Goal: Task Accomplishment & Management: Manage account settings

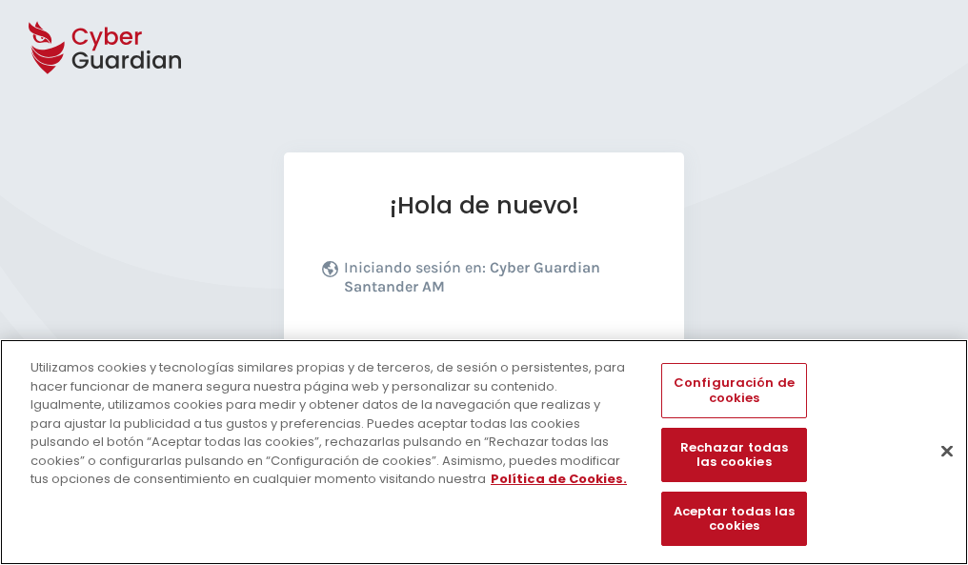
scroll to position [234, 0]
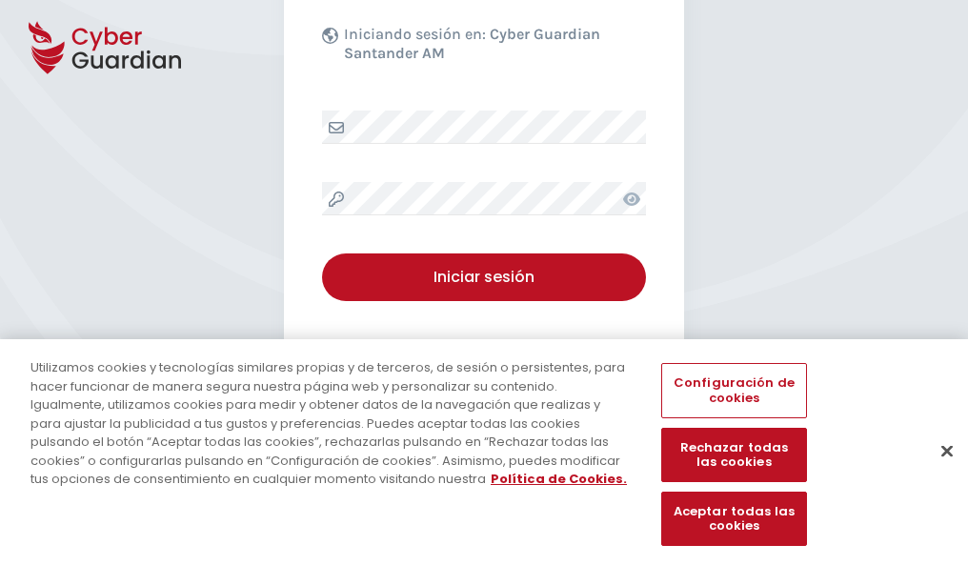
click at [938, 471] on button "Cerrar" at bounding box center [947, 451] width 42 height 42
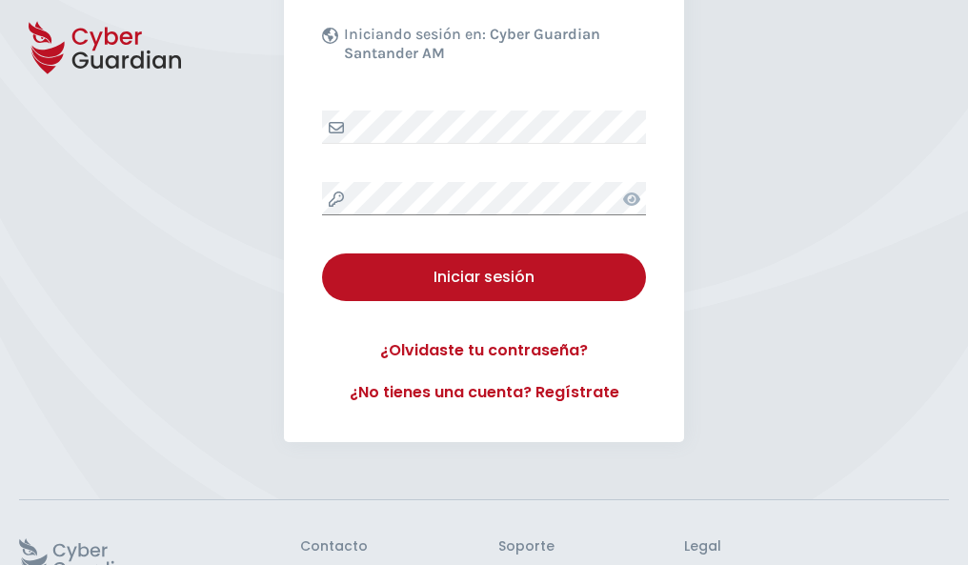
scroll to position [371, 0]
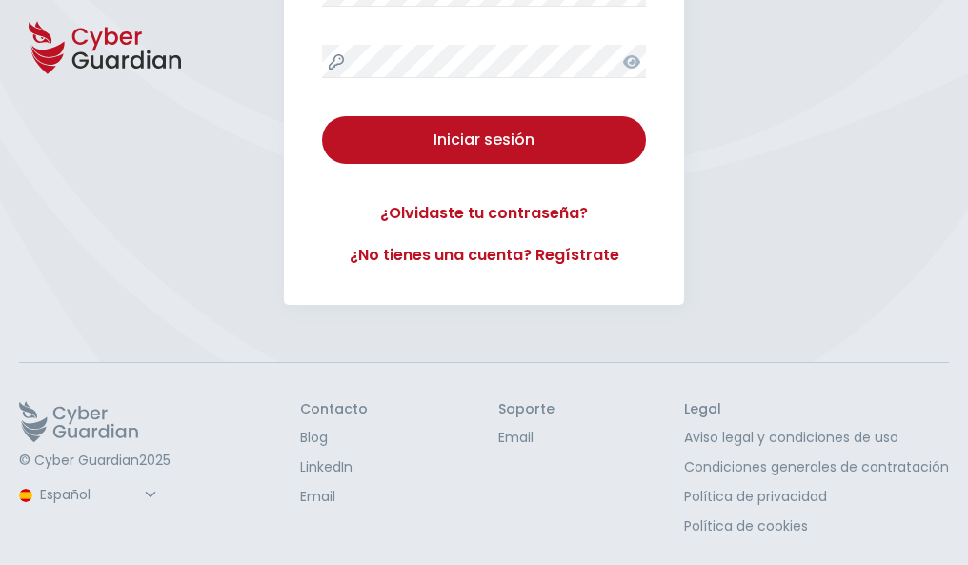
click at [322, 116] on button "Iniciar sesión" at bounding box center [484, 140] width 324 height 48
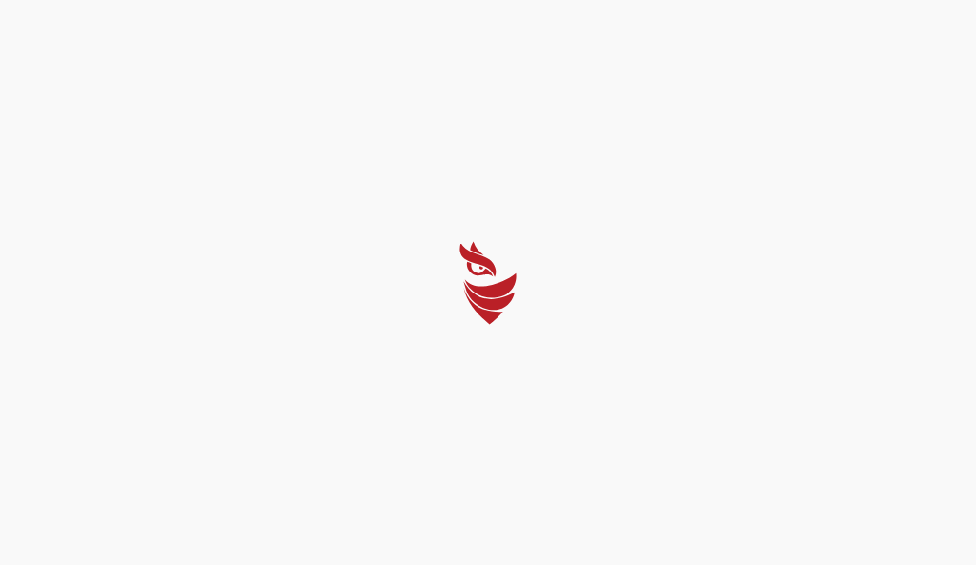
select select "Português (BR)"
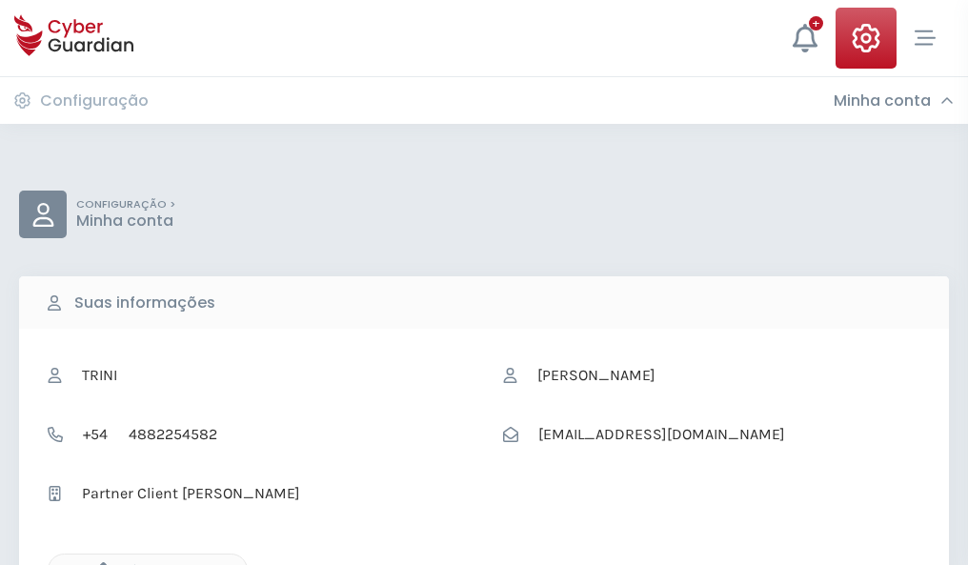
click at [98, 563] on icon "button" at bounding box center [99, 570] width 16 height 16
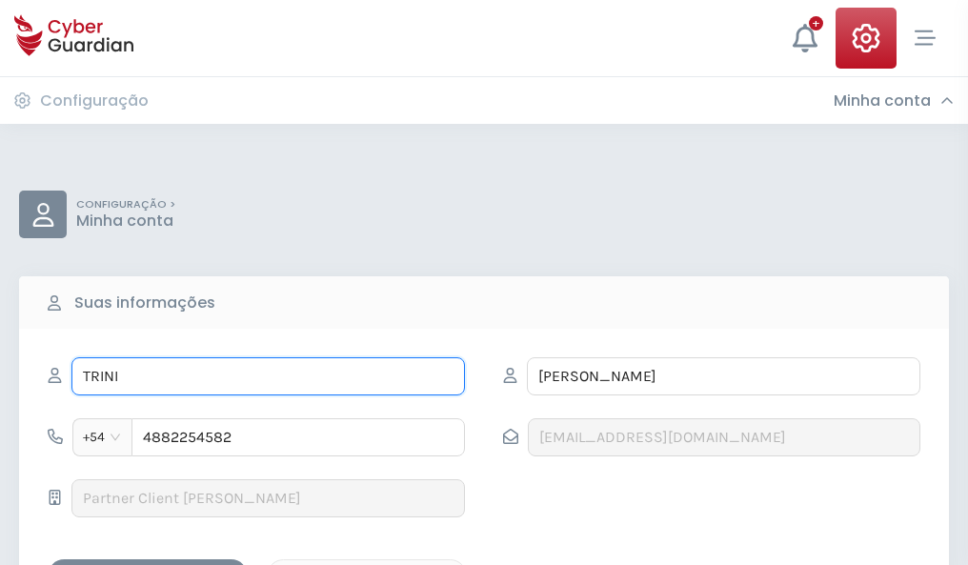
click at [268, 376] on input "TRINI" at bounding box center [268, 376] width 394 height 38
type input "T"
type input "Horacio"
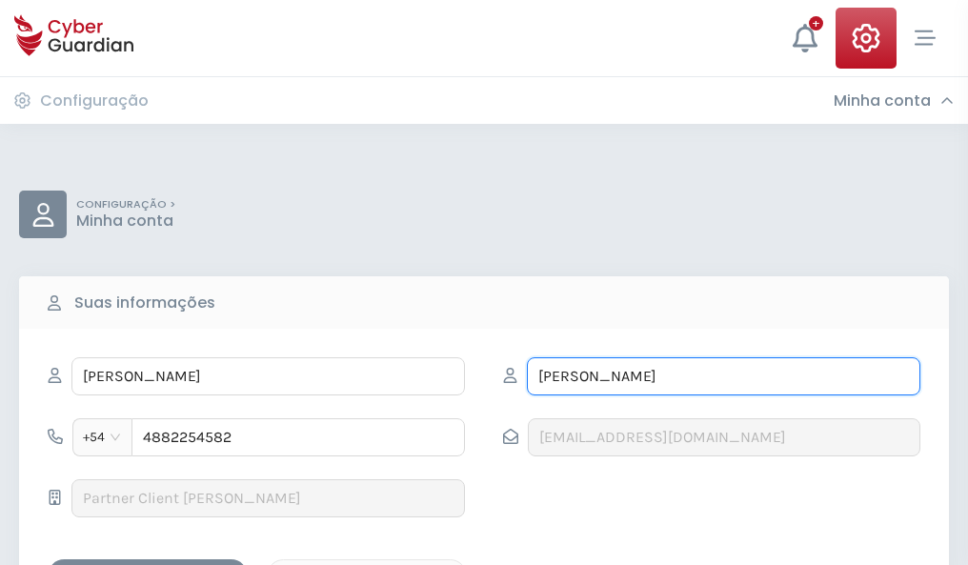
click at [723, 376] on input "DOMÍNGUEZ" at bounding box center [724, 376] width 394 height 38
type input "D"
type input "Porta"
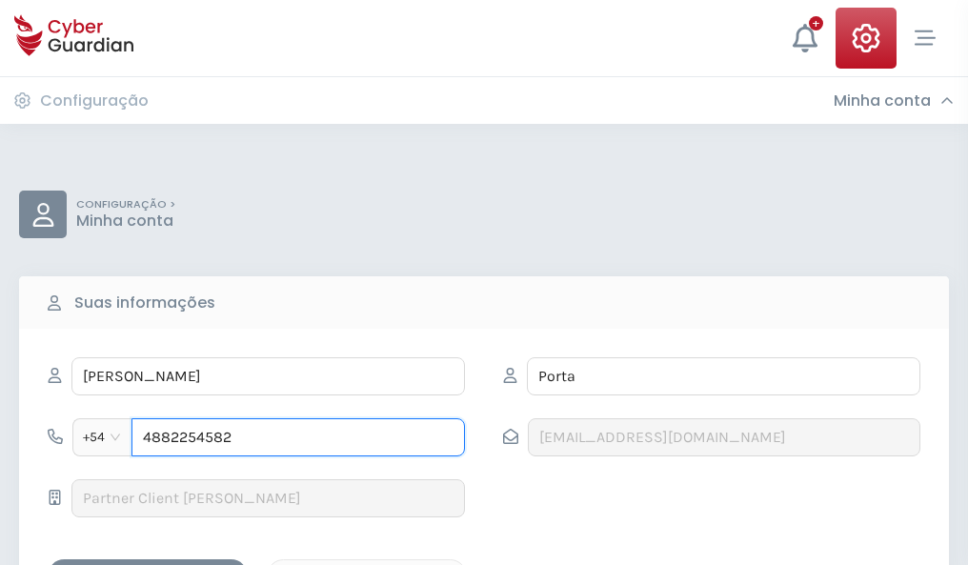
click at [298, 437] on input "4882254582" at bounding box center [299, 437] width 334 height 38
type input "4"
type input "4888045621"
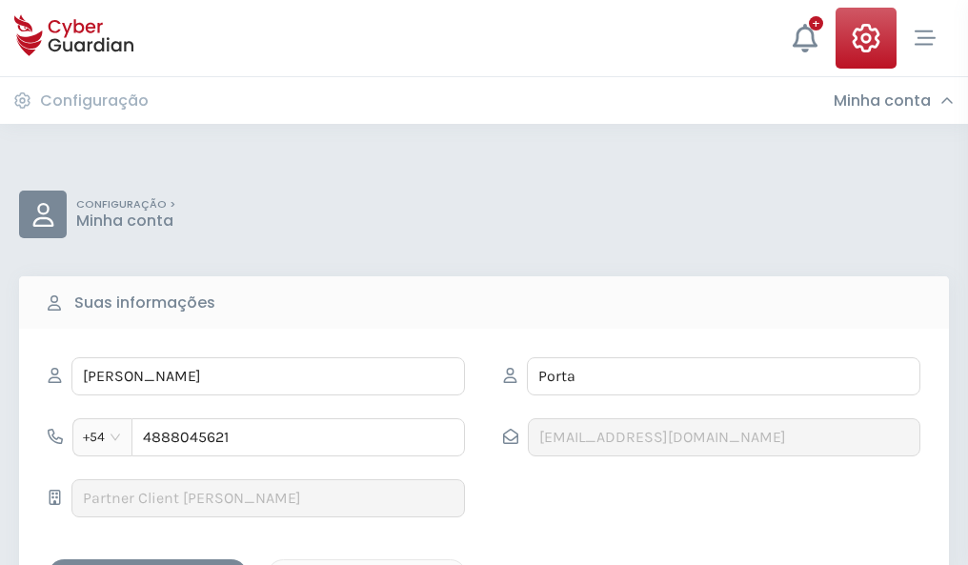
click at [148, 564] on div "Salvar alterações" at bounding box center [148, 576] width 172 height 24
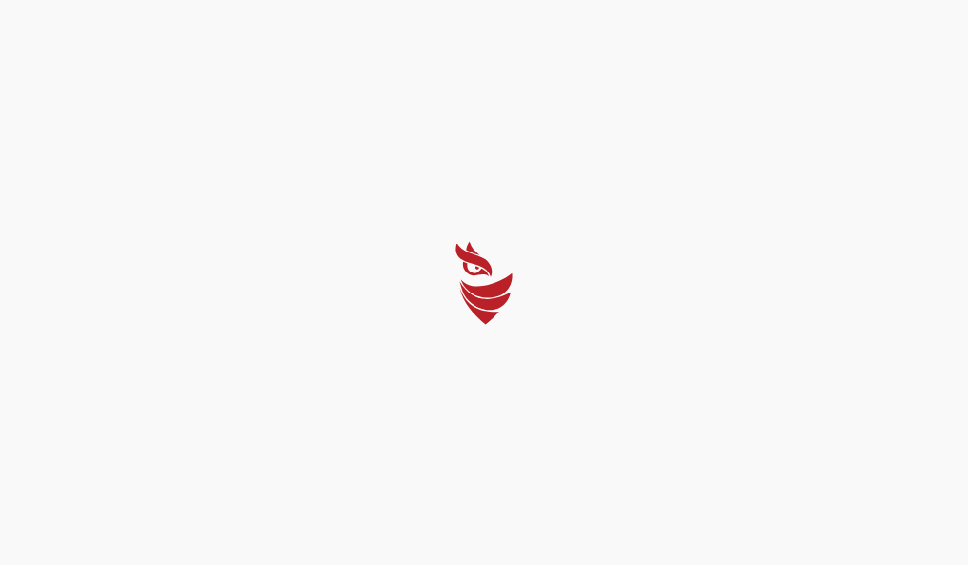
select select "Português (BR)"
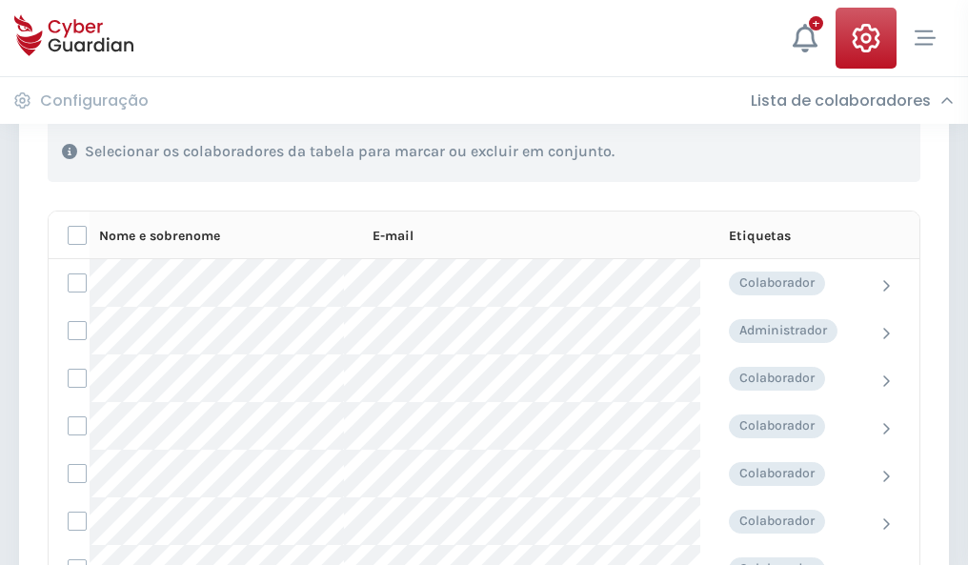
scroll to position [816, 0]
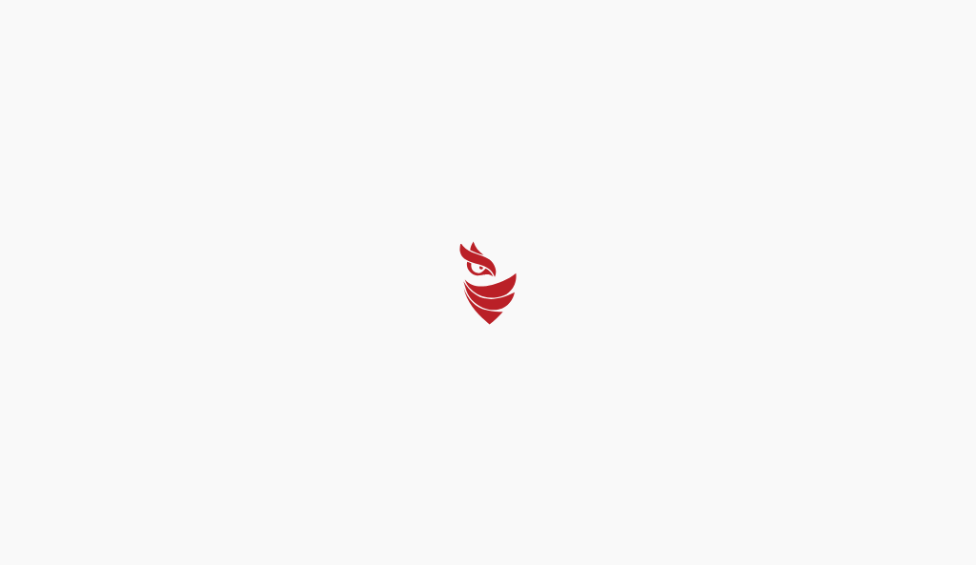
select select "Português (BR)"
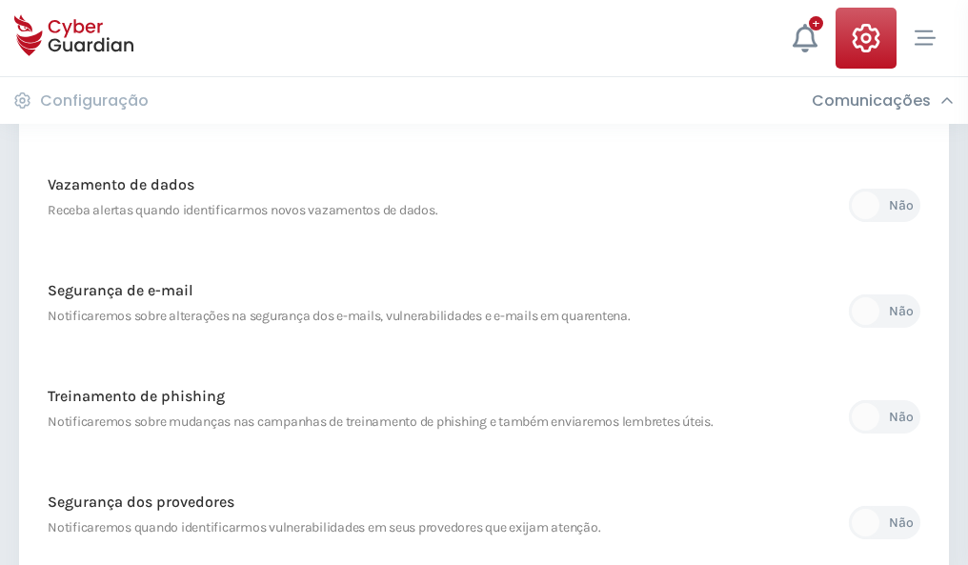
scroll to position [1004, 0]
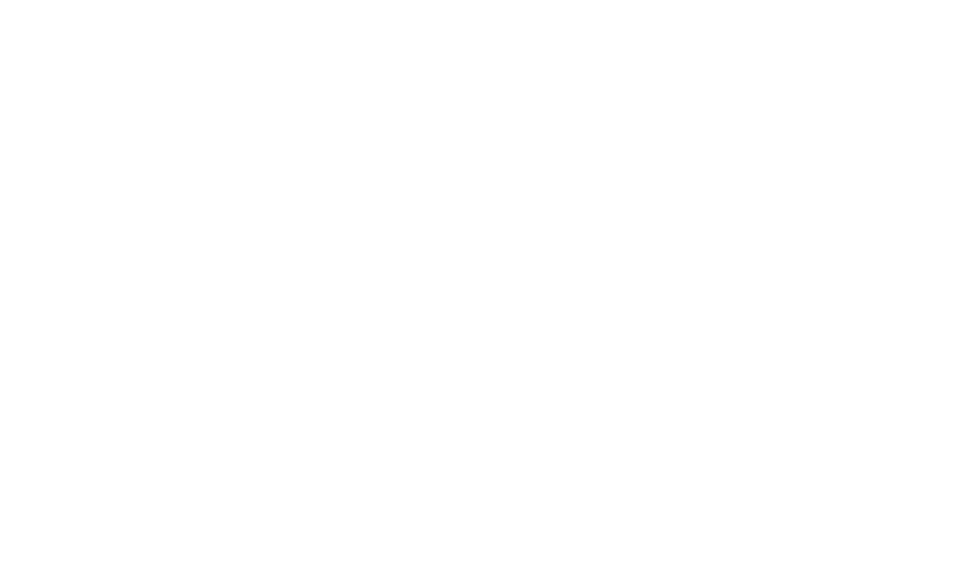
select select "Português (BR)"
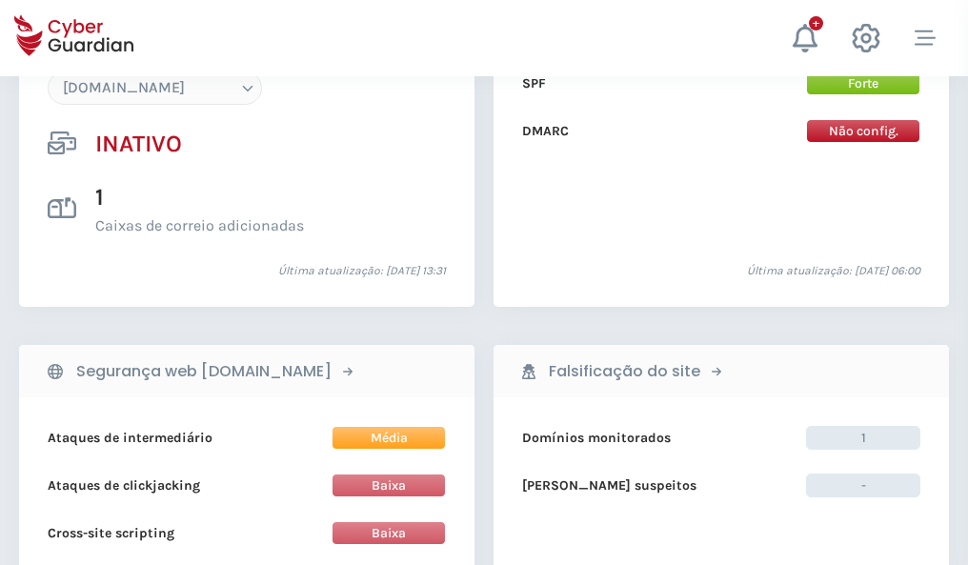
scroll to position [1794, 0]
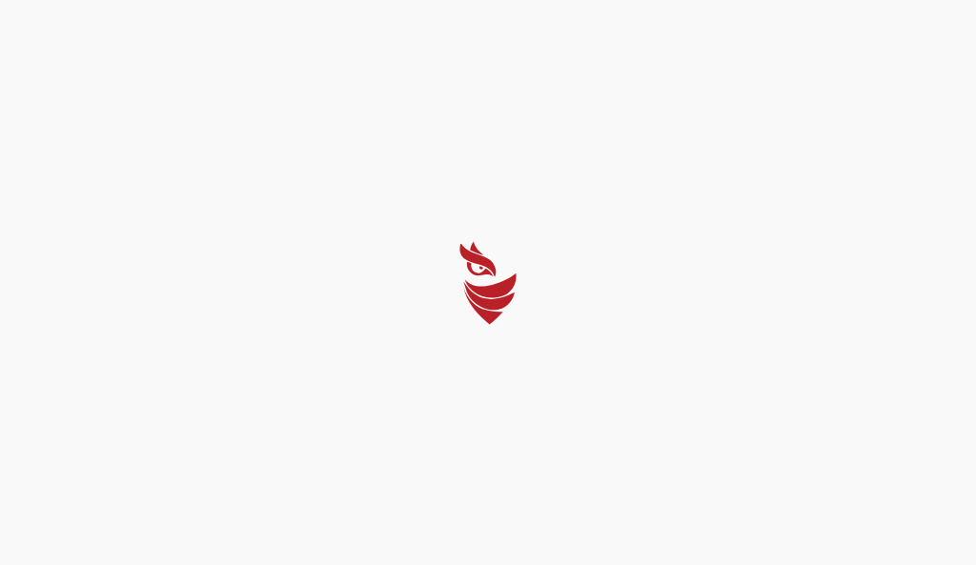
select select "Português (BR)"
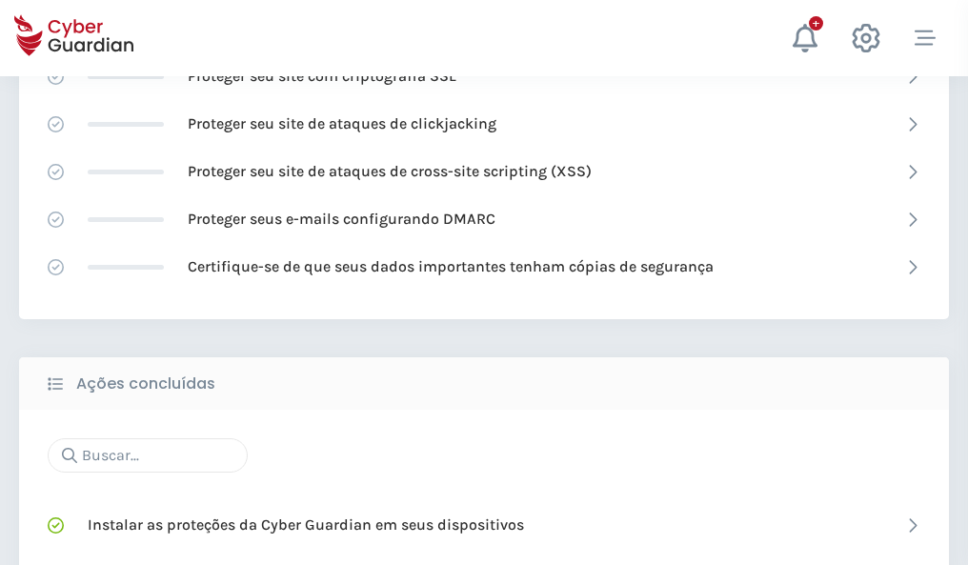
scroll to position [1270, 0]
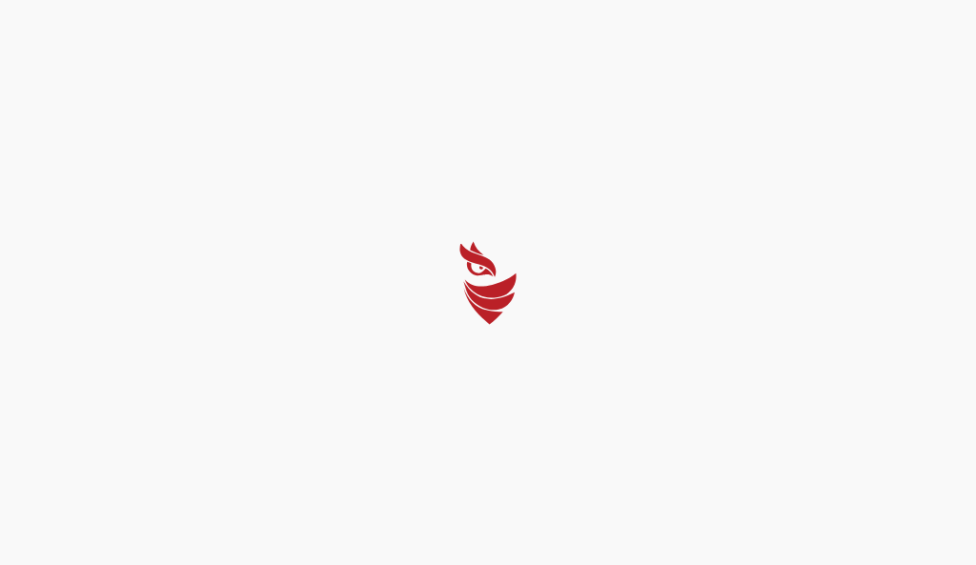
select select "Português (BR)"
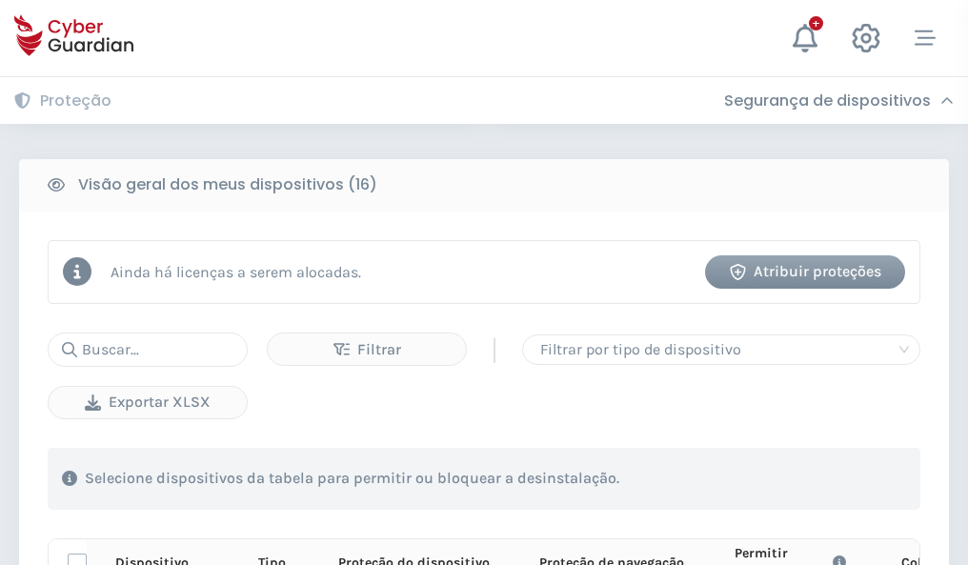
scroll to position [1684, 0]
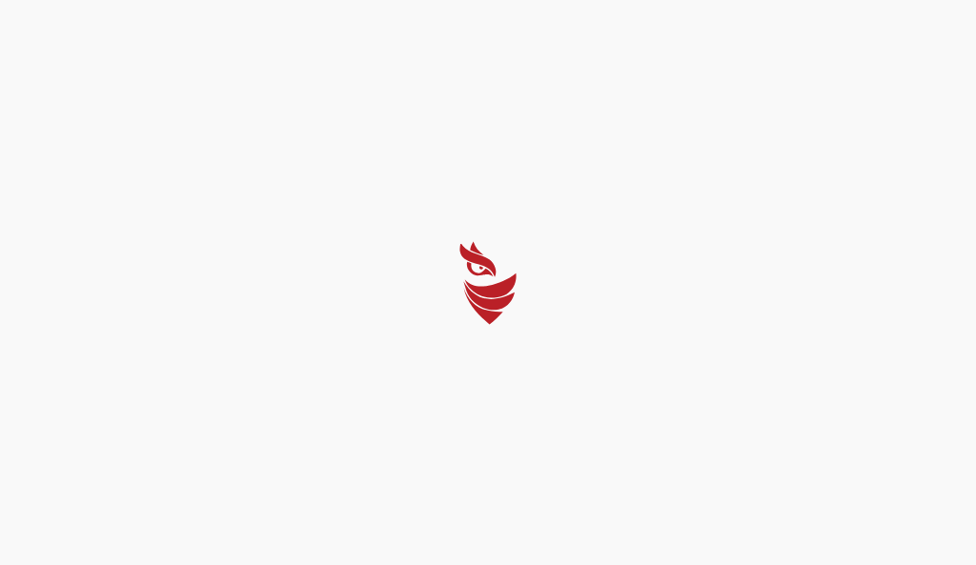
select select "Português (BR)"
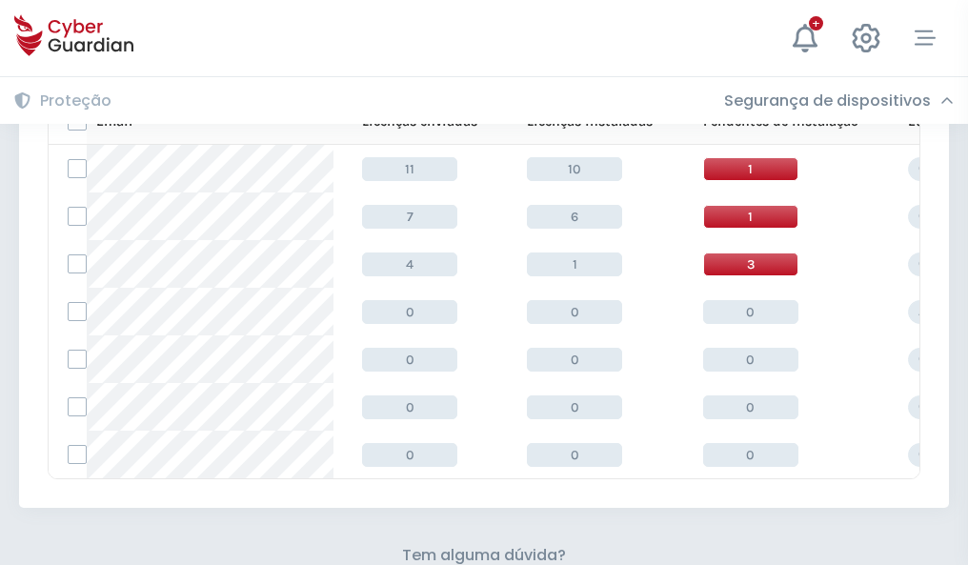
scroll to position [837, 0]
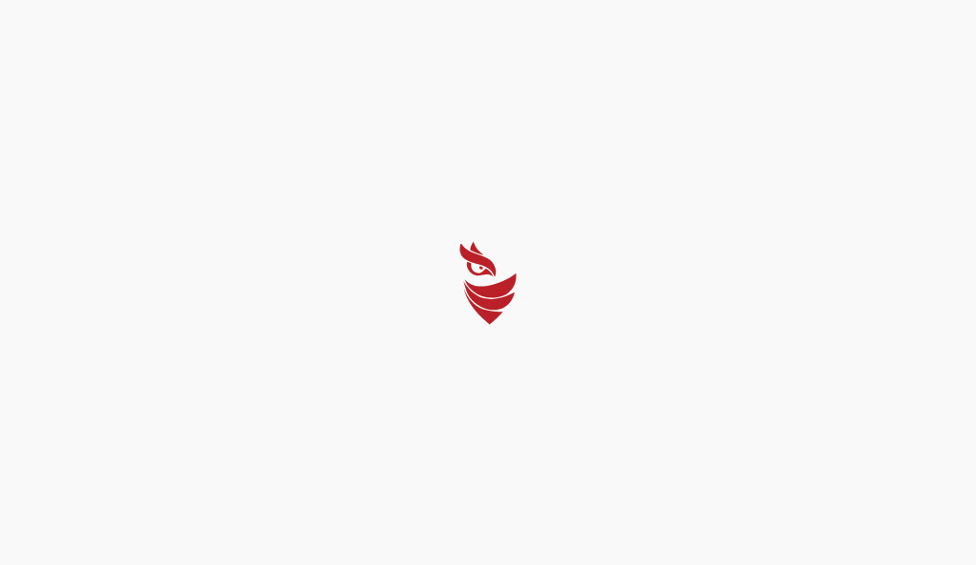
select select "Português (BR)"
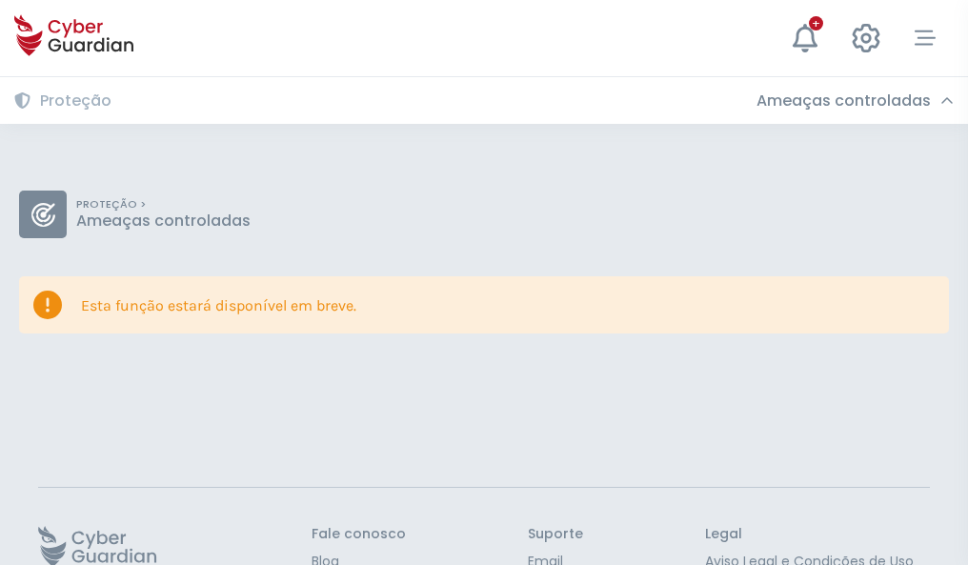
scroll to position [124, 0]
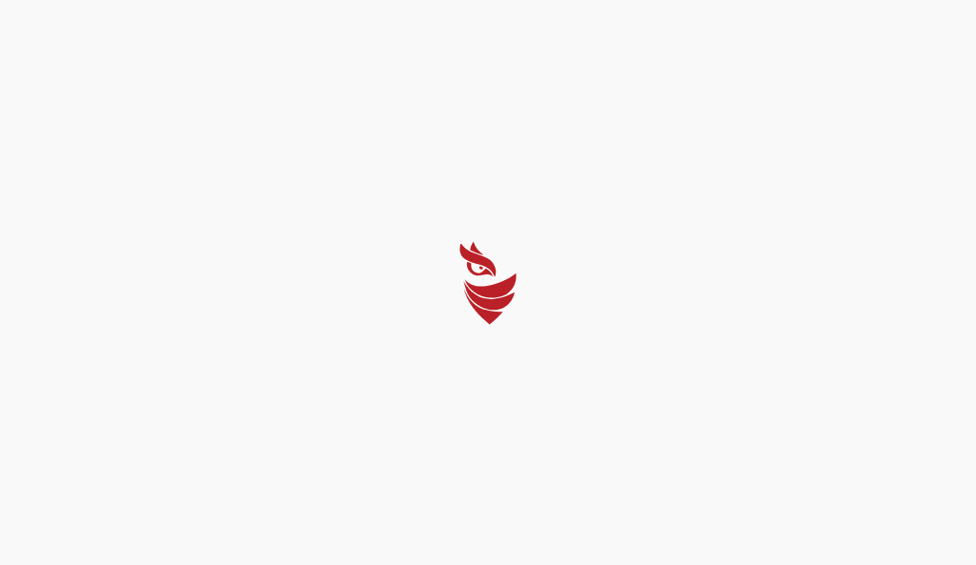
select select "Português (BR)"
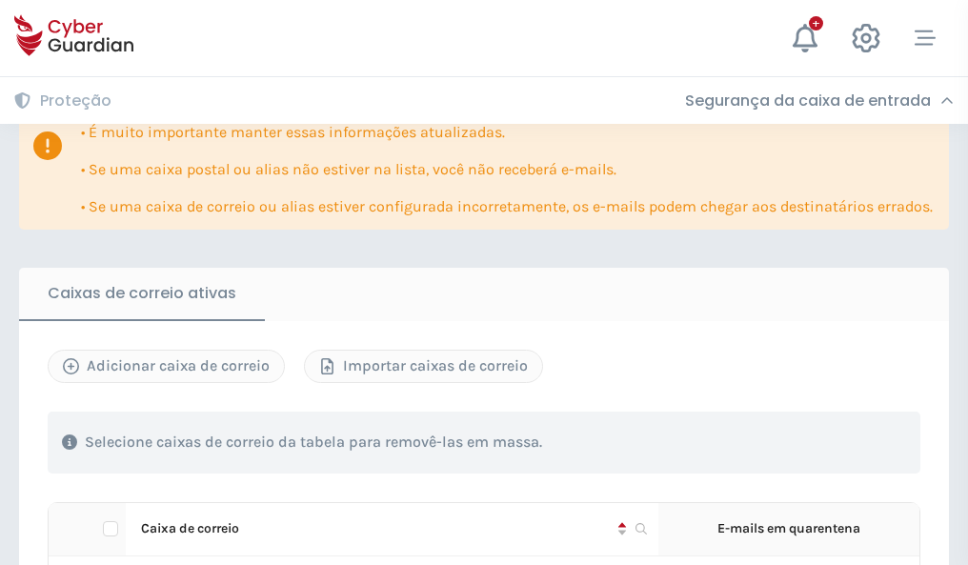
scroll to position [1120, 0]
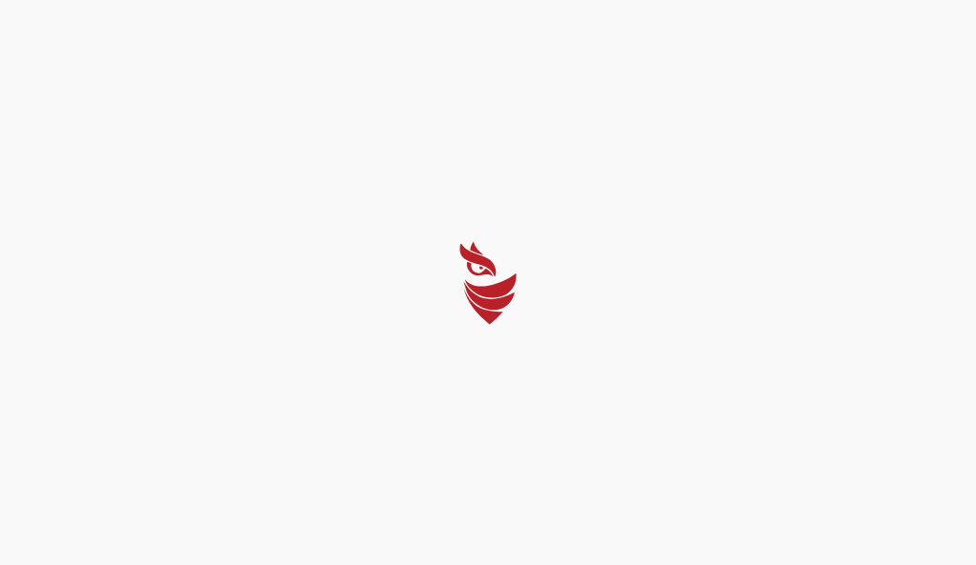
select select "Português (BR)"
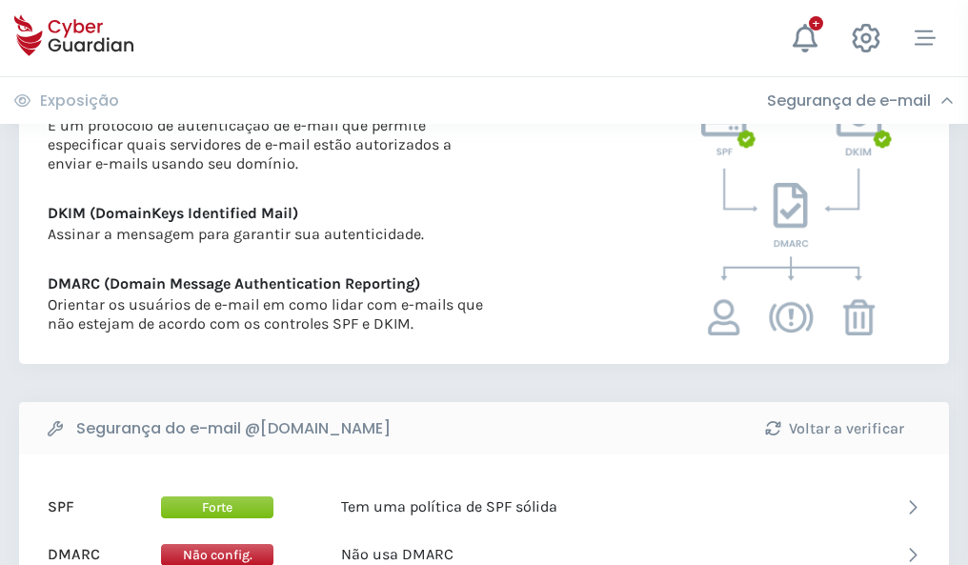
scroll to position [1028, 0]
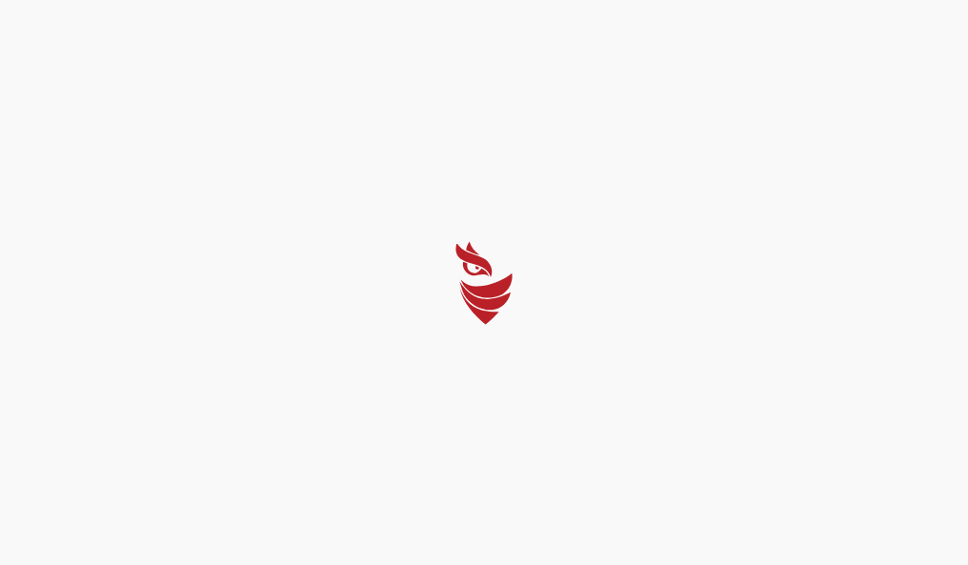
select select "Português (BR)"
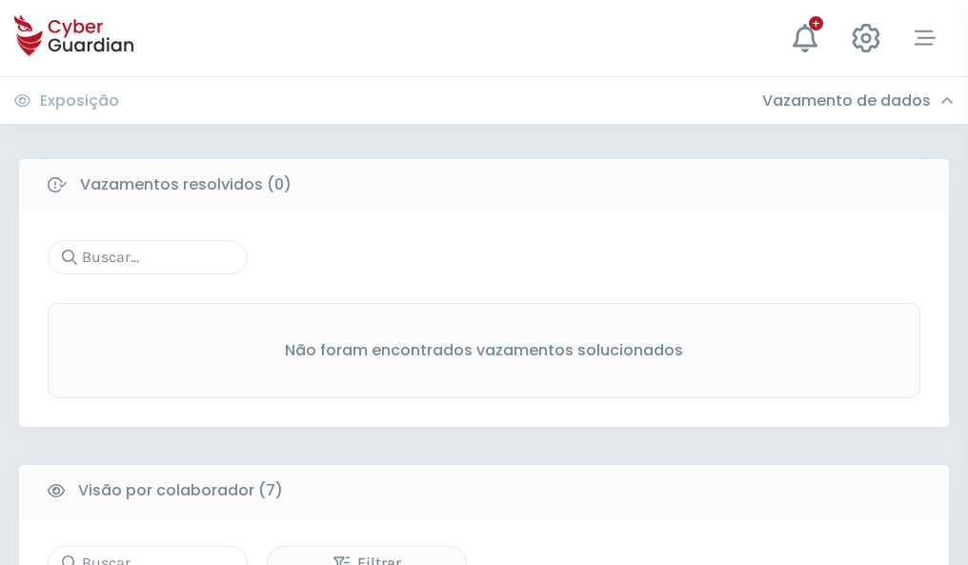
scroll to position [1576, 0]
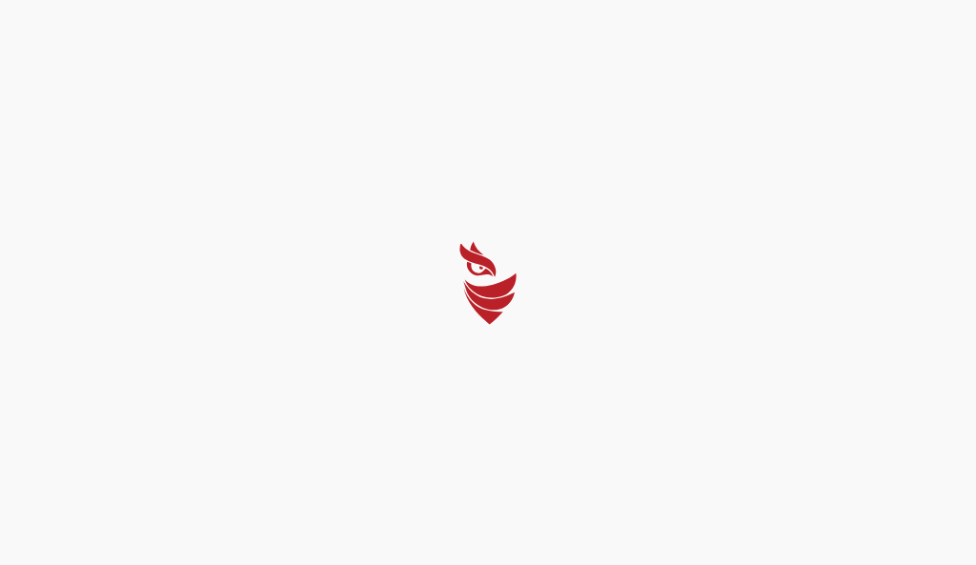
select select "Português (BR)"
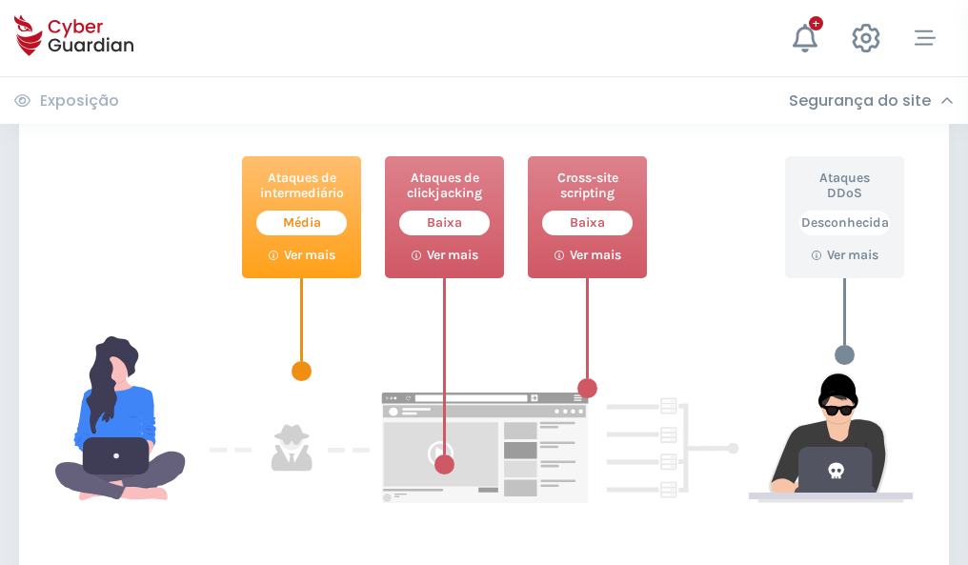
scroll to position [1038, 0]
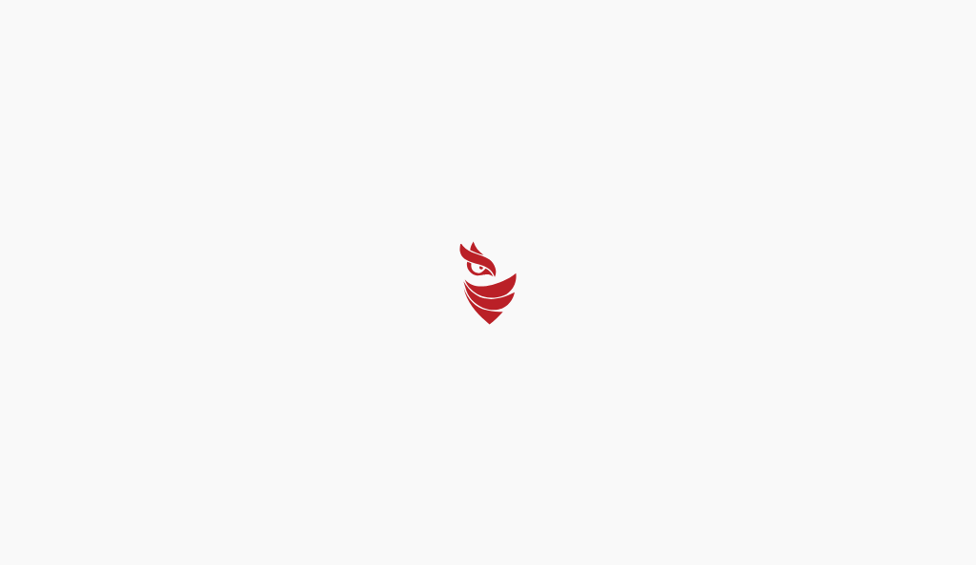
select select "Português (BR)"
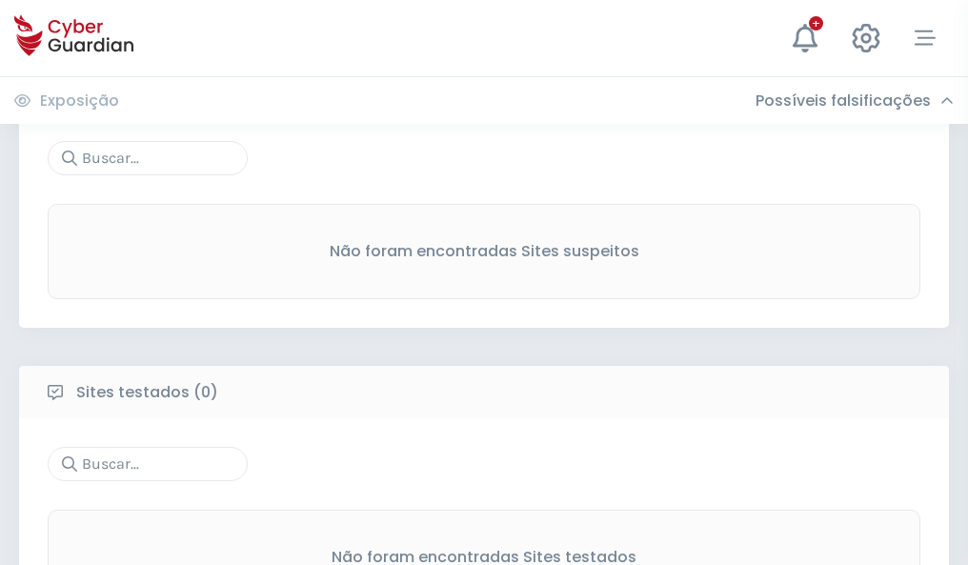
scroll to position [997, 0]
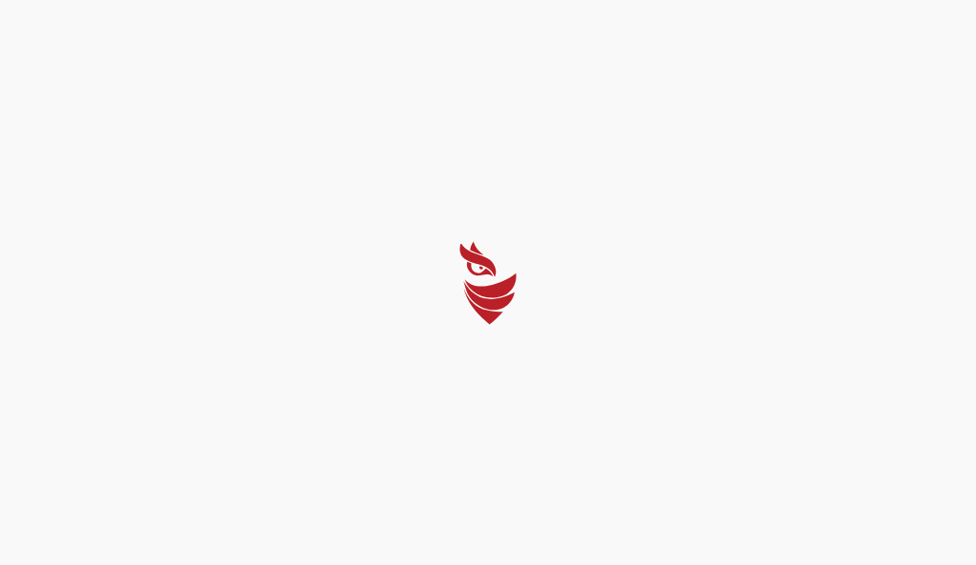
select select "Português (BR)"
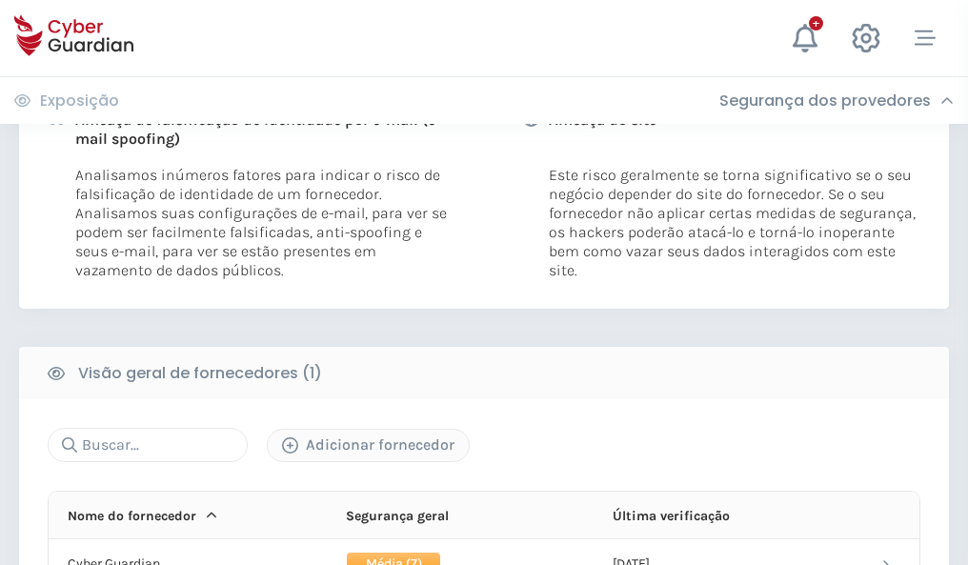
scroll to position [971, 0]
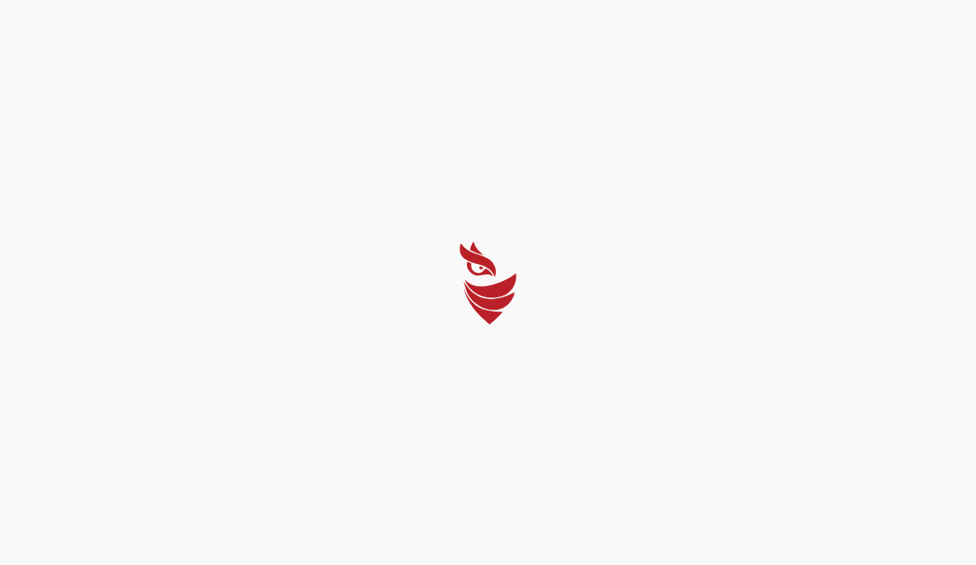
select select "Português (BR)"
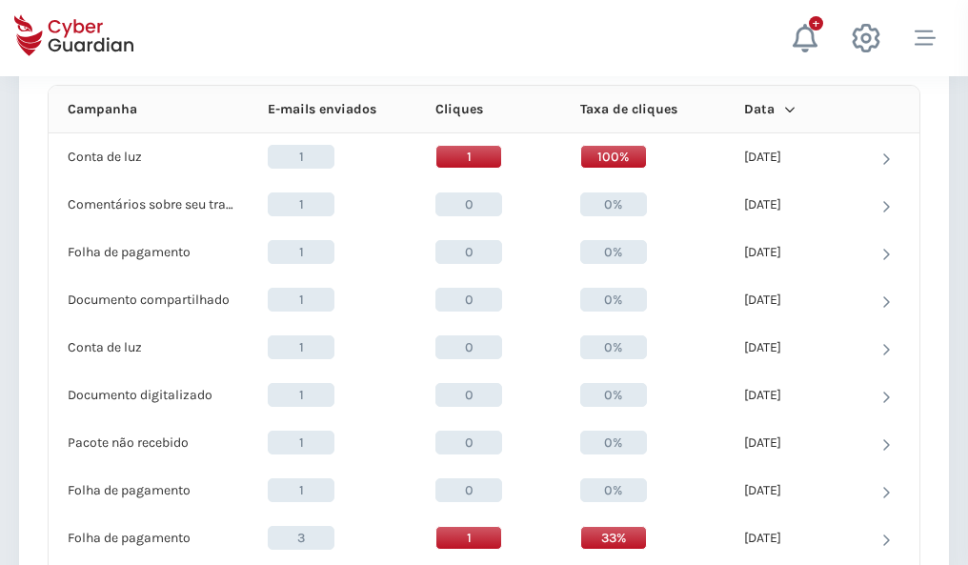
scroll to position [1709, 0]
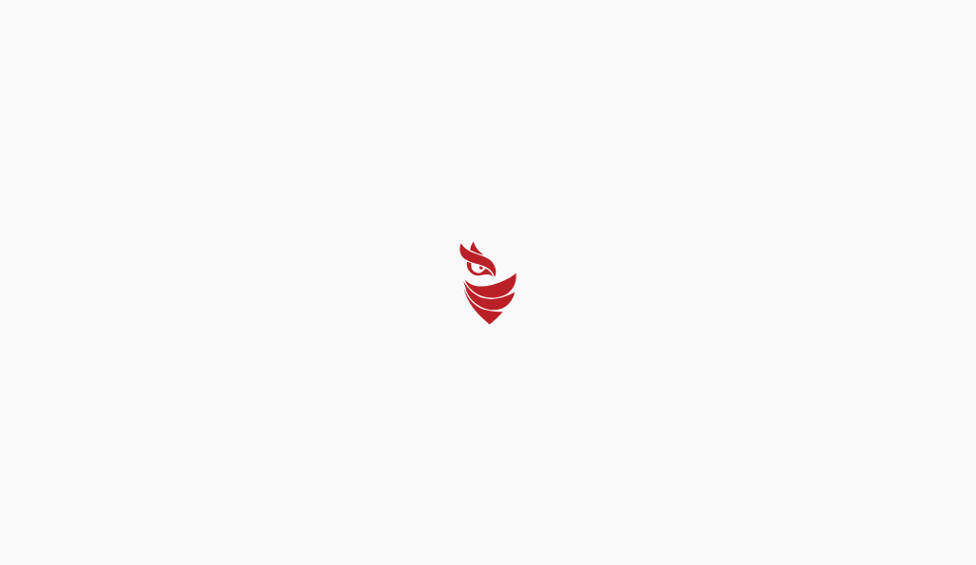
select select "Português (BR)"
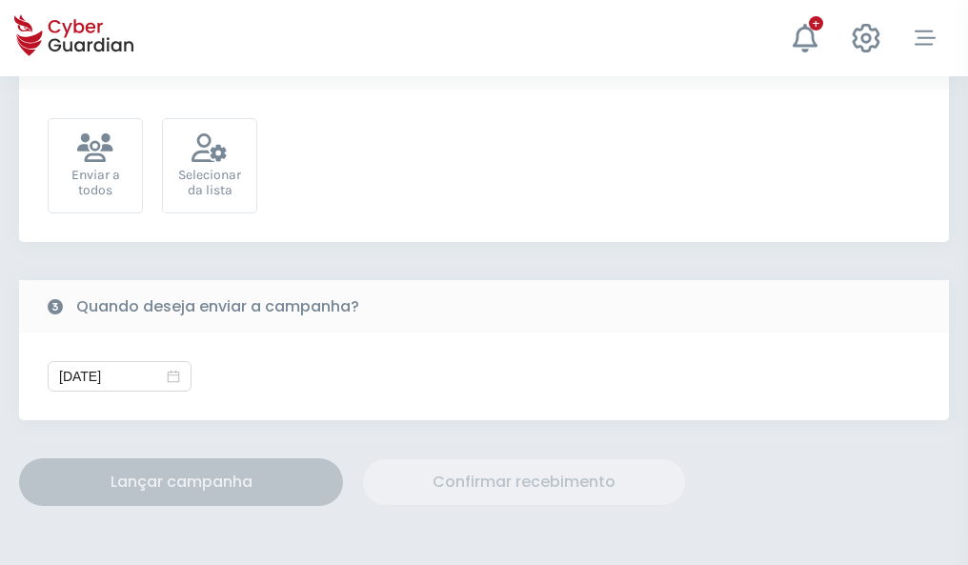
scroll to position [698, 0]
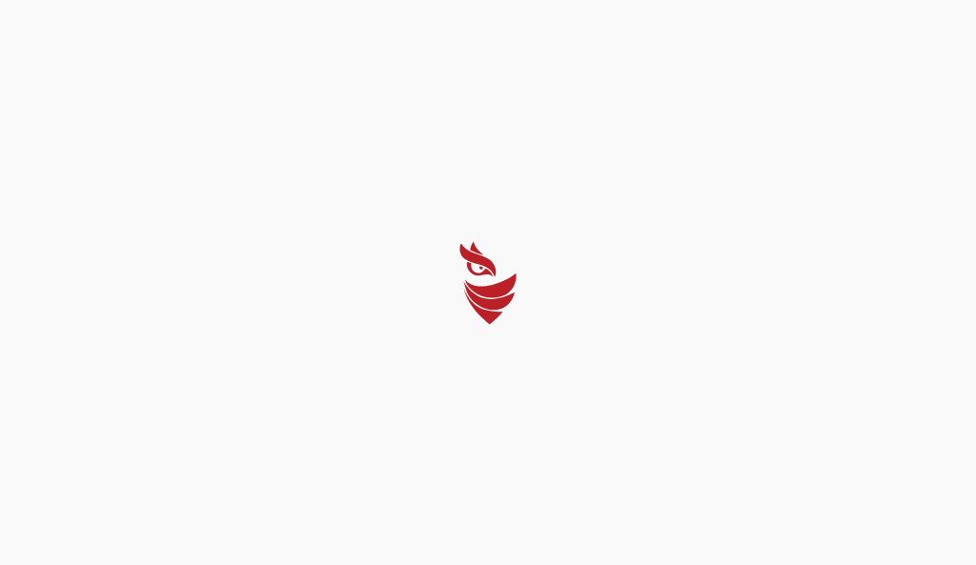
select select "Português (BR)"
